Goal: Navigation & Orientation: Find specific page/section

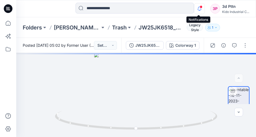
click at [199, 11] on icon "button" at bounding box center [200, 10] width 2 height 1
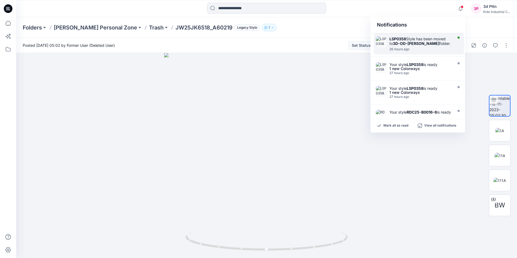
click at [256, 42] on div "LSP0358 Style has been moved to 3D-OD-[PERSON_NAME] folder." at bounding box center [421, 41] width 62 height 9
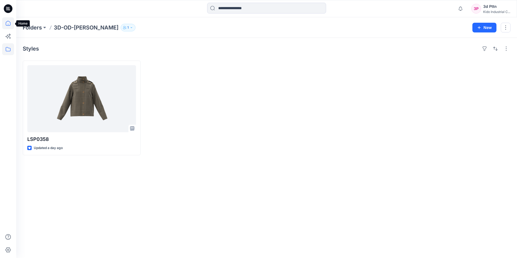
click at [11, 25] on icon at bounding box center [8, 23] width 12 height 12
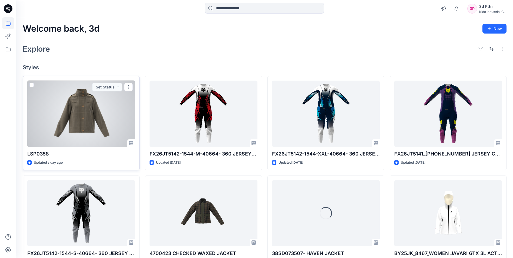
click at [86, 104] on div at bounding box center [81, 114] width 108 height 66
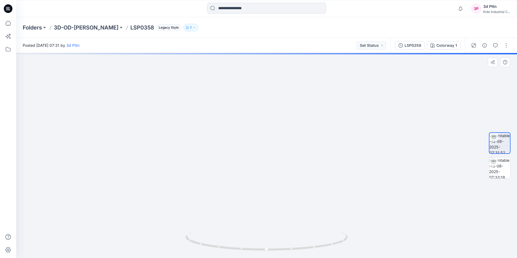
drag, startPoint x: 332, startPoint y: 169, endPoint x: 318, endPoint y: 170, distance: 14.5
drag, startPoint x: 339, startPoint y: 149, endPoint x: 343, endPoint y: 109, distance: 40.0
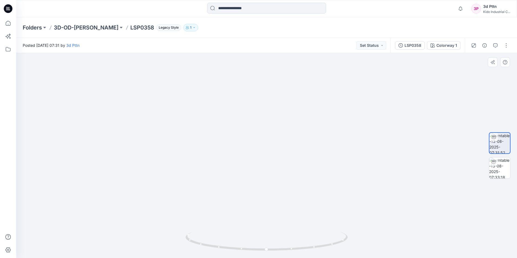
drag, startPoint x: 305, startPoint y: 176, endPoint x: 296, endPoint y: 189, distance: 16.2
drag, startPoint x: 271, startPoint y: 252, endPoint x: 452, endPoint y: 219, distance: 183.9
click at [256, 137] on div at bounding box center [266, 155] width 501 height 205
drag, startPoint x: 409, startPoint y: 128, endPoint x: 369, endPoint y: 205, distance: 86.4
drag, startPoint x: 373, startPoint y: 127, endPoint x: 319, endPoint y: 191, distance: 84.3
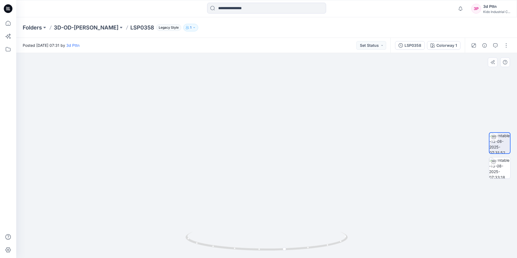
drag, startPoint x: 404, startPoint y: 177, endPoint x: 365, endPoint y: 202, distance: 46.8
drag, startPoint x: 327, startPoint y: 248, endPoint x: 460, endPoint y: 237, distance: 133.3
click at [256, 137] on div at bounding box center [266, 155] width 501 height 205
drag, startPoint x: 408, startPoint y: 168, endPoint x: 377, endPoint y: 92, distance: 82.5
drag, startPoint x: 394, startPoint y: 151, endPoint x: 385, endPoint y: 120, distance: 32.3
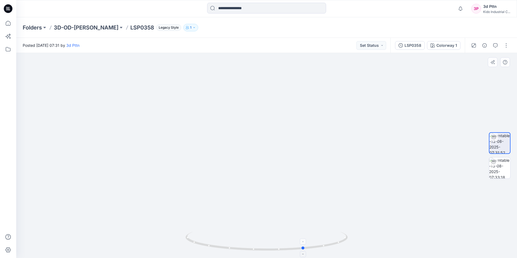
drag, startPoint x: 264, startPoint y: 252, endPoint x: 306, endPoint y: 238, distance: 44.5
click at [256, 137] on icon at bounding box center [268, 242] width 164 height 20
drag, startPoint x: 292, startPoint y: 115, endPoint x: 217, endPoint y: 221, distance: 129.6
drag, startPoint x: 304, startPoint y: 250, endPoint x: 252, endPoint y: 252, distance: 52.3
click at [252, 137] on icon at bounding box center [268, 242] width 164 height 20
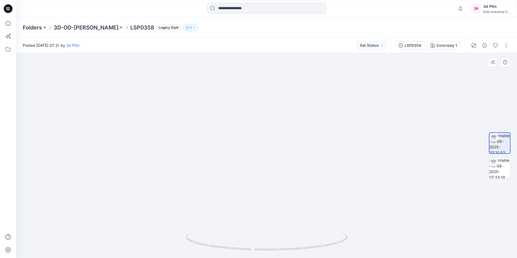
drag, startPoint x: 299, startPoint y: 208, endPoint x: 267, endPoint y: 144, distance: 71.0
drag, startPoint x: 294, startPoint y: 237, endPoint x: 272, endPoint y: 272, distance: 41.6
drag, startPoint x: 253, startPoint y: 250, endPoint x: 289, endPoint y: 246, distance: 35.7
click at [256, 137] on icon at bounding box center [268, 242] width 164 height 20
drag, startPoint x: 309, startPoint y: 195, endPoint x: 289, endPoint y: 202, distance: 21.6
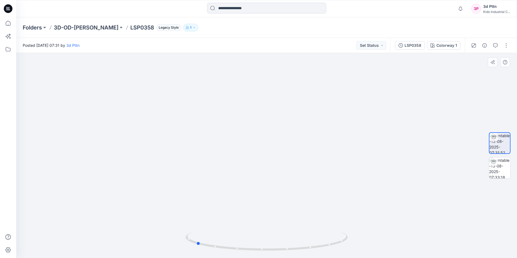
drag, startPoint x: 288, startPoint y: 249, endPoint x: 359, endPoint y: 246, distance: 70.7
click at [256, 137] on div at bounding box center [266, 155] width 501 height 205
click at [256, 137] on img at bounding box center [499, 167] width 21 height 21
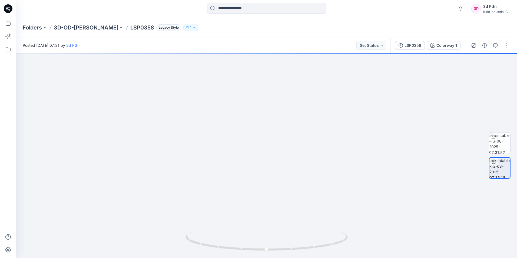
drag, startPoint x: 304, startPoint y: 248, endPoint x: 295, endPoint y: 272, distance: 25.2
drag, startPoint x: 293, startPoint y: 244, endPoint x: 278, endPoint y: 271, distance: 31.5
drag, startPoint x: 313, startPoint y: 215, endPoint x: 309, endPoint y: 219, distance: 5.6
drag, startPoint x: 362, startPoint y: 180, endPoint x: 374, endPoint y: 183, distance: 13.2
click at [256, 137] on img at bounding box center [266, 155] width 389 height 205
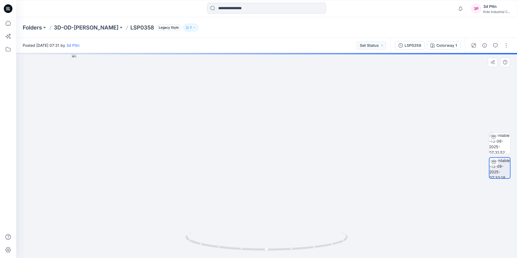
drag, startPoint x: 390, startPoint y: 185, endPoint x: 355, endPoint y: 219, distance: 48.4
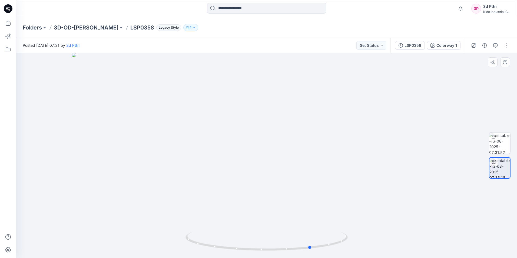
drag, startPoint x: 267, startPoint y: 251, endPoint x: 474, endPoint y: 251, distance: 207.2
click at [256, 137] on div at bounding box center [266, 155] width 501 height 205
drag, startPoint x: 286, startPoint y: 190, endPoint x: 265, endPoint y: 150, distance: 45.0
drag, startPoint x: 263, startPoint y: 171, endPoint x: 261, endPoint y: 136, distance: 35.2
drag, startPoint x: 284, startPoint y: 251, endPoint x: 312, endPoint y: 253, distance: 27.9
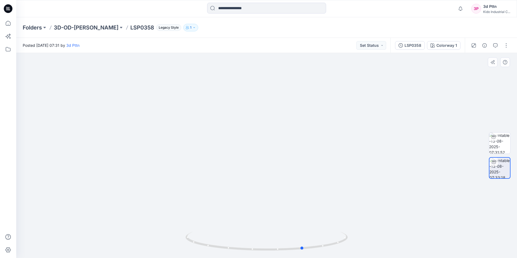
click at [256, 137] on div at bounding box center [267, 244] width 162 height 27
drag, startPoint x: 304, startPoint y: 248, endPoint x: 430, endPoint y: 233, distance: 126.7
click at [256, 137] on div at bounding box center [266, 155] width 501 height 205
drag, startPoint x: 408, startPoint y: 206, endPoint x: 404, endPoint y: 209, distance: 4.5
click at [256, 137] on img at bounding box center [267, 123] width 528 height 269
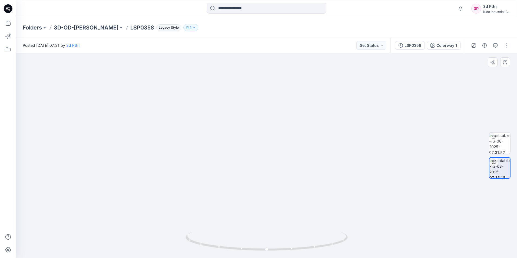
drag, startPoint x: 160, startPoint y: 139, endPoint x: 317, endPoint y: 198, distance: 167.9
click at [160, 137] on img at bounding box center [263, 125] width 528 height 266
drag, startPoint x: 393, startPoint y: 207, endPoint x: 391, endPoint y: 193, distance: 14.4
click at [256, 8] on icon "button" at bounding box center [461, 8] width 10 height 11
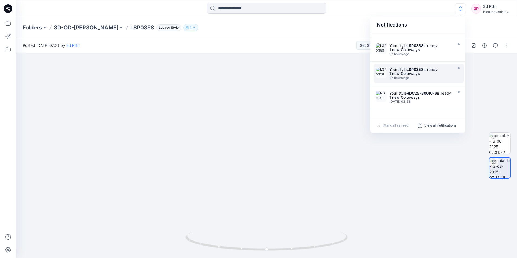
scroll to position [27, 0]
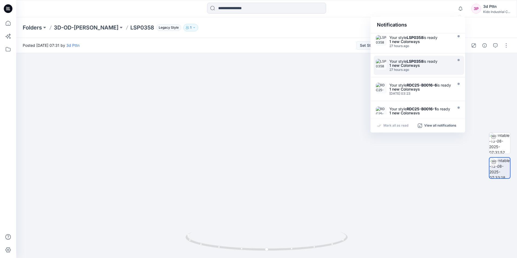
click at [256, 65] on div "1 new Colorways" at bounding box center [421, 66] width 62 height 4
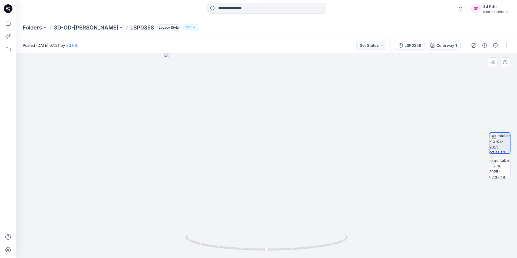
click at [256, 105] on div at bounding box center [266, 155] width 501 height 205
